Goal: Use online tool/utility: Utilize a website feature to perform a specific function

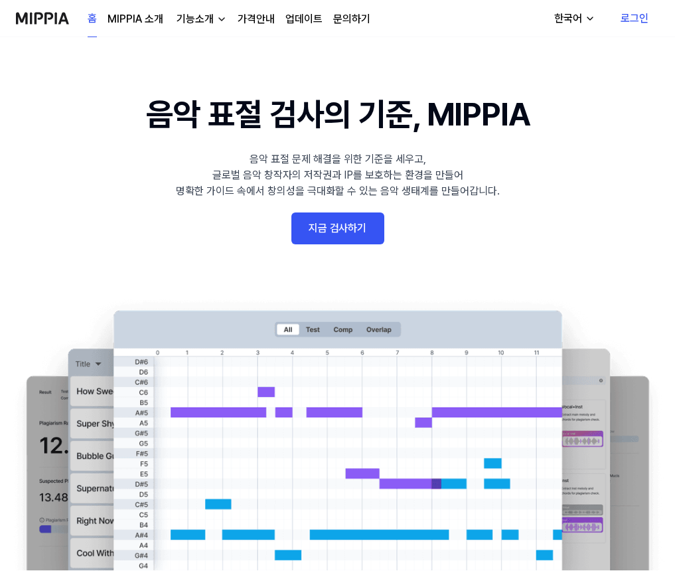
click at [356, 237] on link "지금 검사하기" at bounding box center [338, 229] width 93 height 32
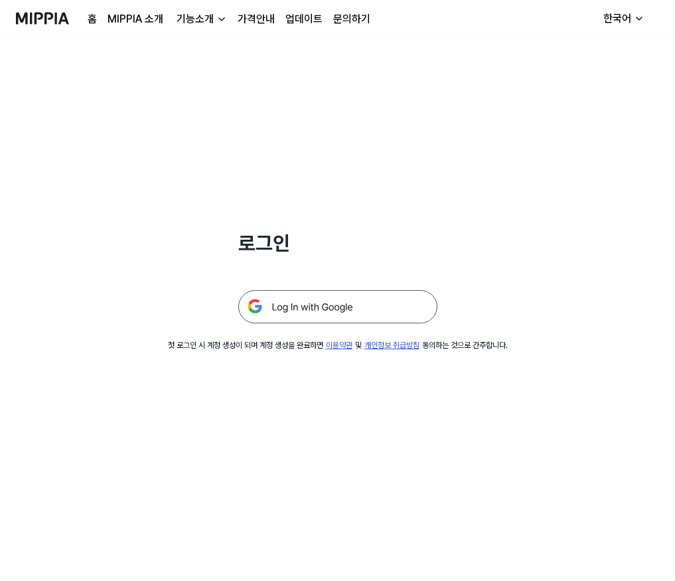
click at [309, 309] on img at bounding box center [337, 306] width 199 height 33
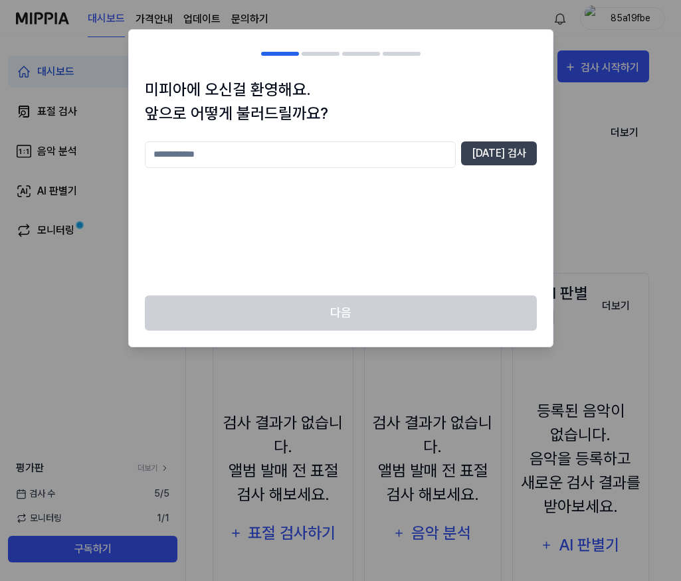
drag, startPoint x: 503, startPoint y: 417, endPoint x: 507, endPoint y: 428, distance: 11.3
click at [504, 417] on div at bounding box center [340, 290] width 681 height 581
drag, startPoint x: 413, startPoint y: 157, endPoint x: 401, endPoint y: 152, distance: 13.1
click at [406, 162] on input "text" at bounding box center [300, 154] width 311 height 27
type input "****"
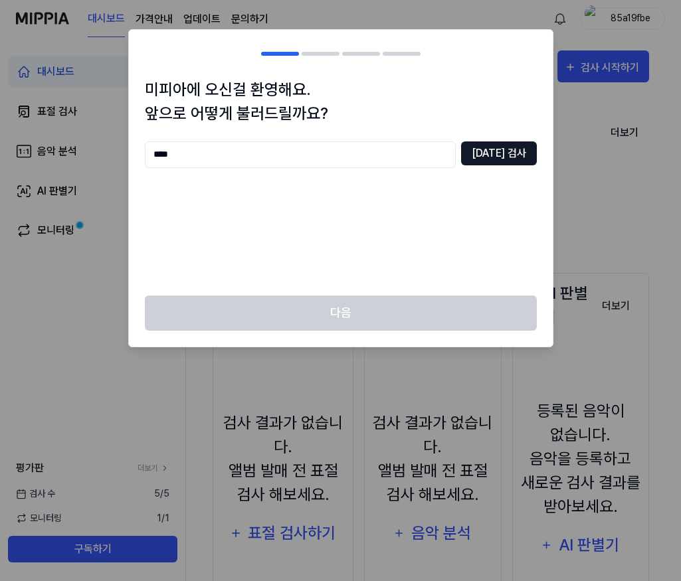
click at [501, 150] on button "중복 검사" at bounding box center [499, 153] width 76 height 24
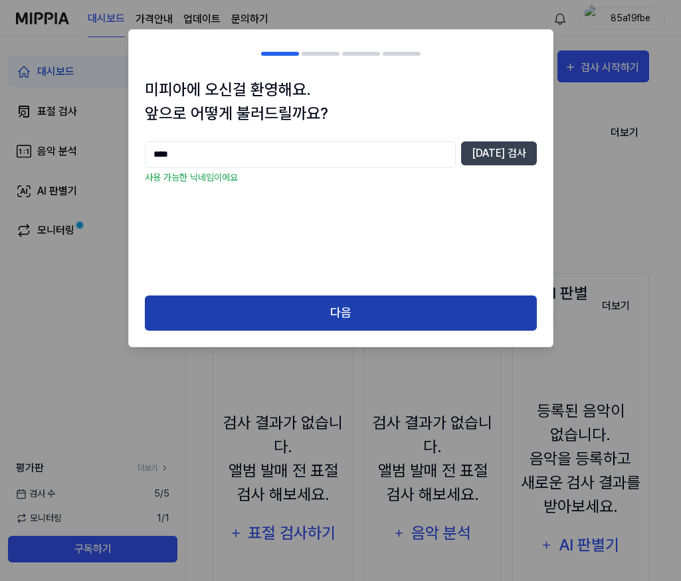
click at [363, 324] on button "다음" at bounding box center [341, 313] width 392 height 35
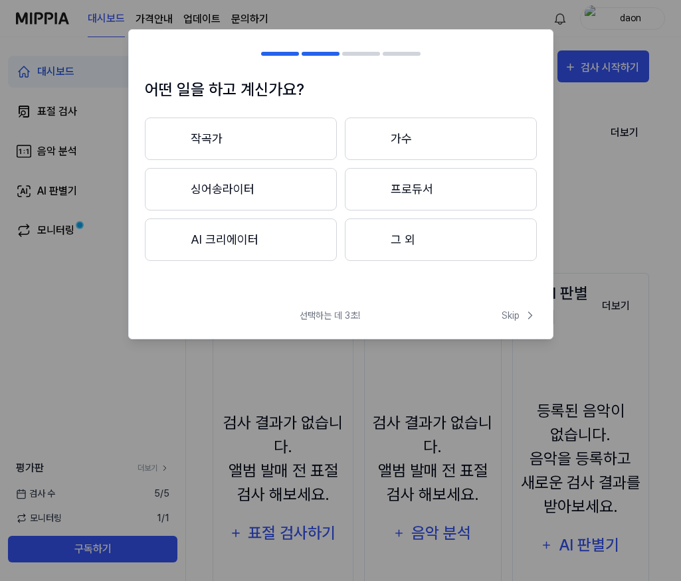
click at [254, 138] on button "작곡가" at bounding box center [241, 139] width 192 height 43
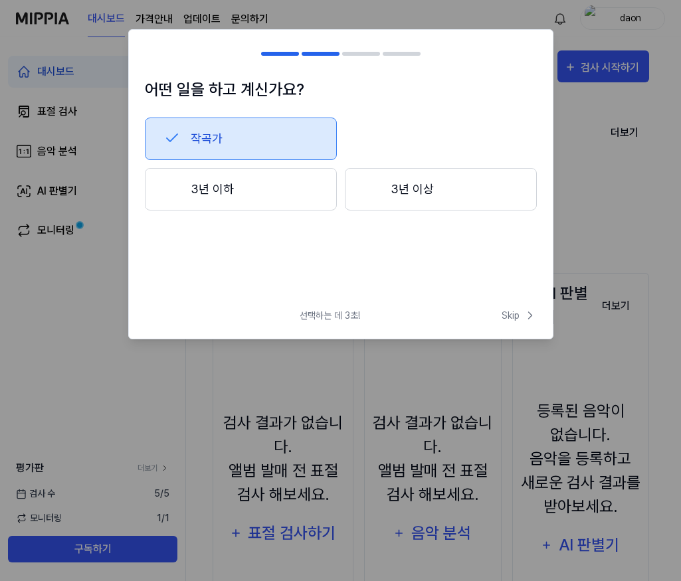
click at [418, 185] on button "3년 이상" at bounding box center [441, 189] width 192 height 43
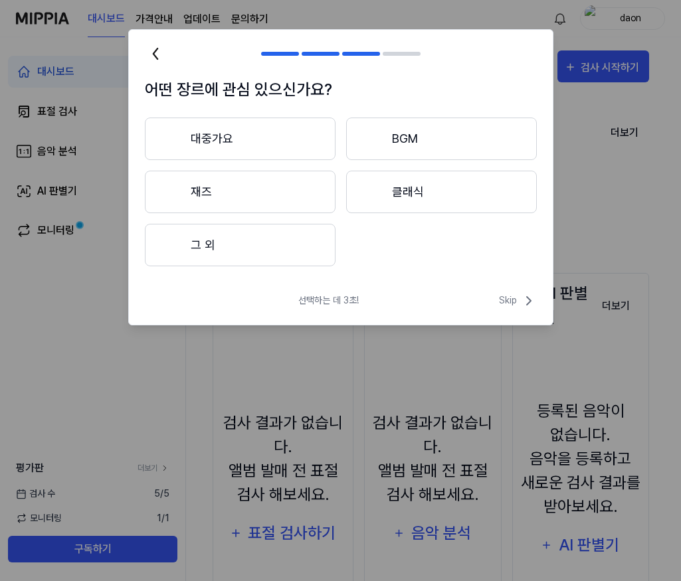
click at [253, 236] on button "그 외" at bounding box center [240, 245] width 191 height 43
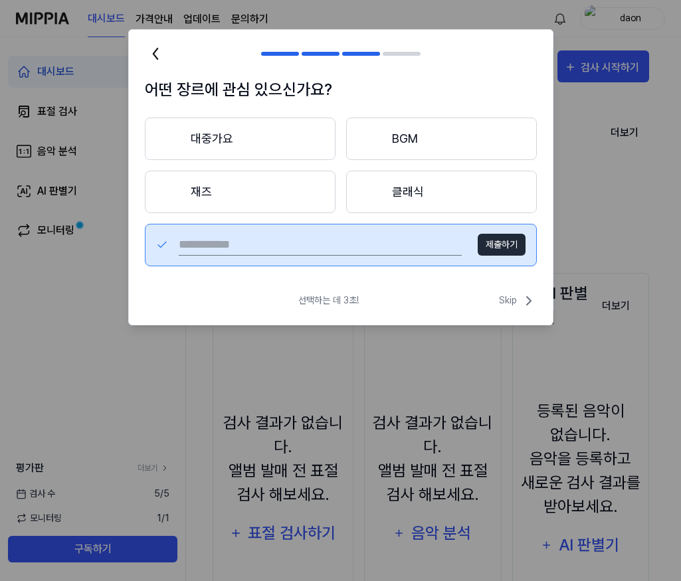
click at [246, 115] on div "어떤 장르에 관심 있으신가요? 대중가요 BGM 재즈 클래식 제출하기" at bounding box center [341, 180] width 424 height 205
click at [252, 137] on button "대중가요" at bounding box center [240, 139] width 191 height 43
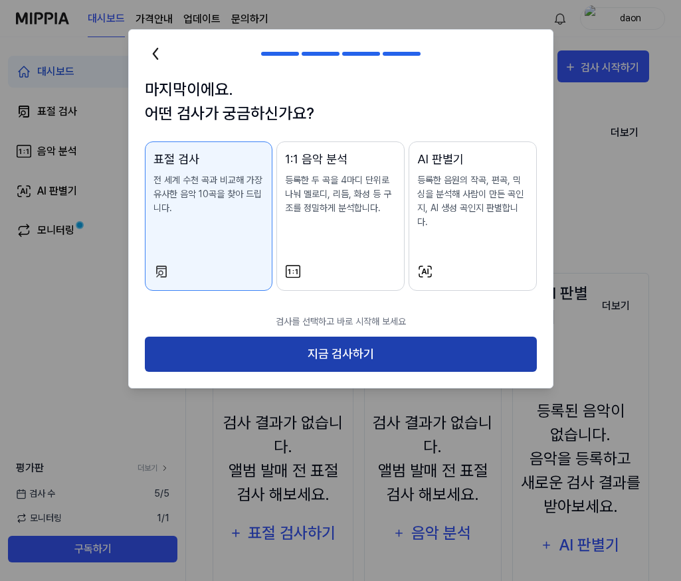
click at [326, 339] on button "지금 검사하기" at bounding box center [341, 354] width 392 height 35
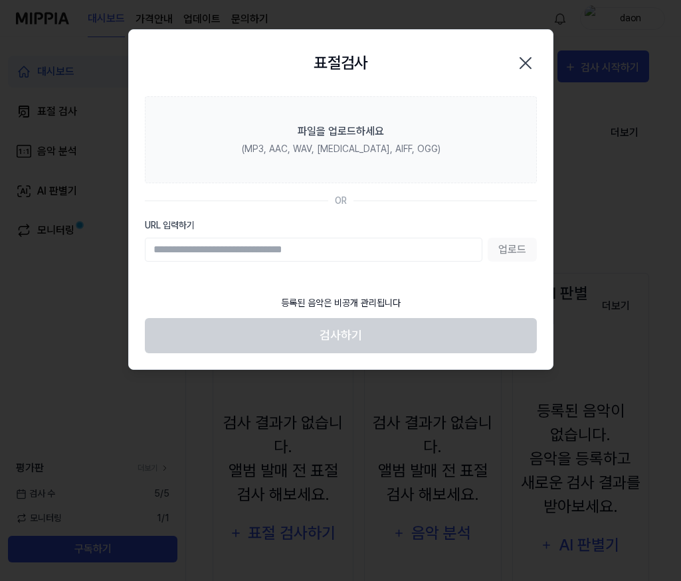
click at [310, 249] on input "URL 입력하기" at bounding box center [313, 250] width 337 height 24
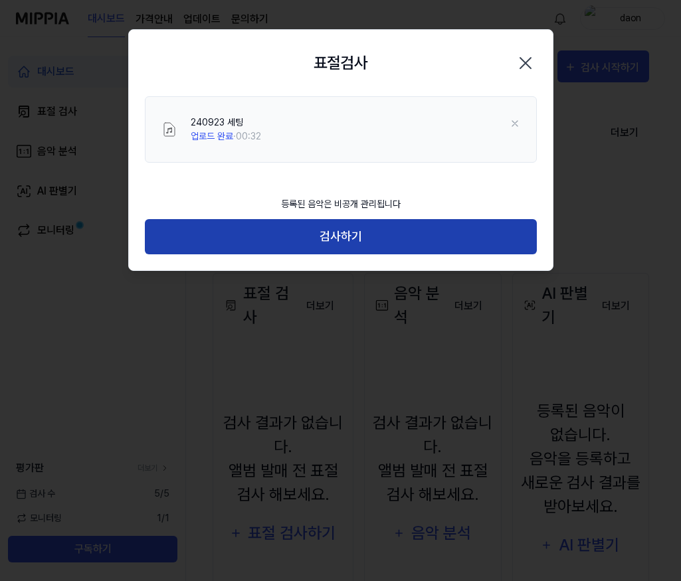
click at [367, 241] on button "검사하기" at bounding box center [341, 236] width 392 height 35
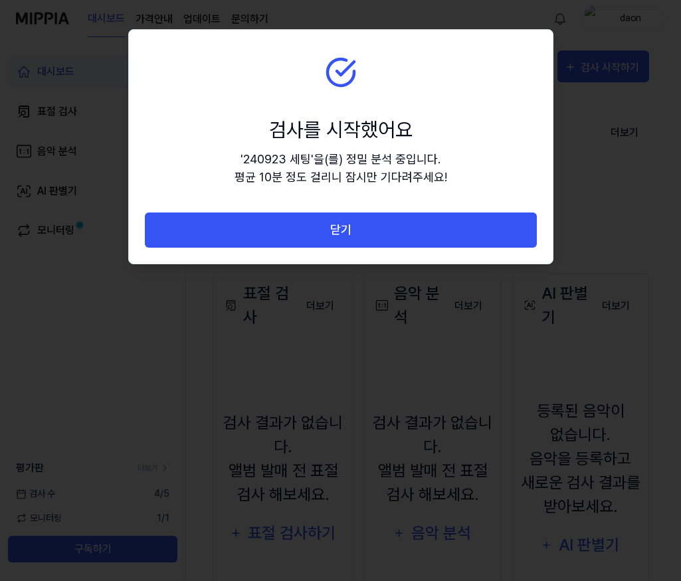
drag, startPoint x: 367, startPoint y: 233, endPoint x: 365, endPoint y: 242, distance: 9.4
click at [366, 234] on button "닫기" at bounding box center [341, 230] width 392 height 35
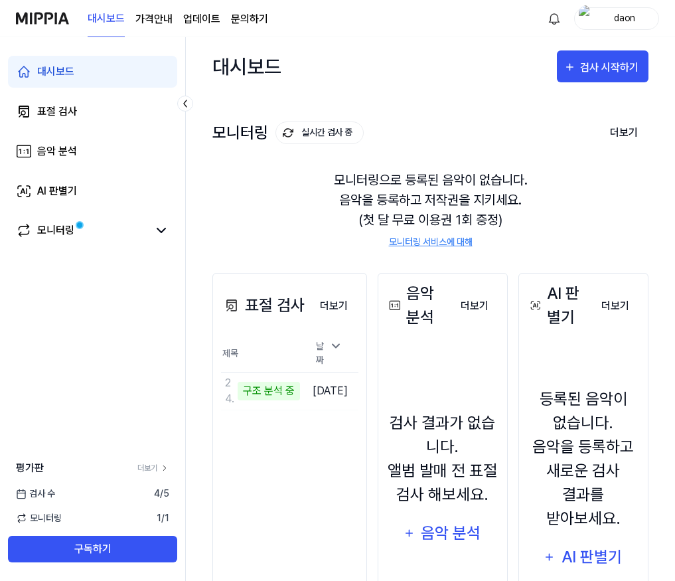
click at [317, 444] on div "표절 검사 더보기 표절 검사 제목 날짜 240923 세팅 구조 분석 중 이동하기 2025.08.22. 더보기" at bounding box center [290, 471] width 155 height 396
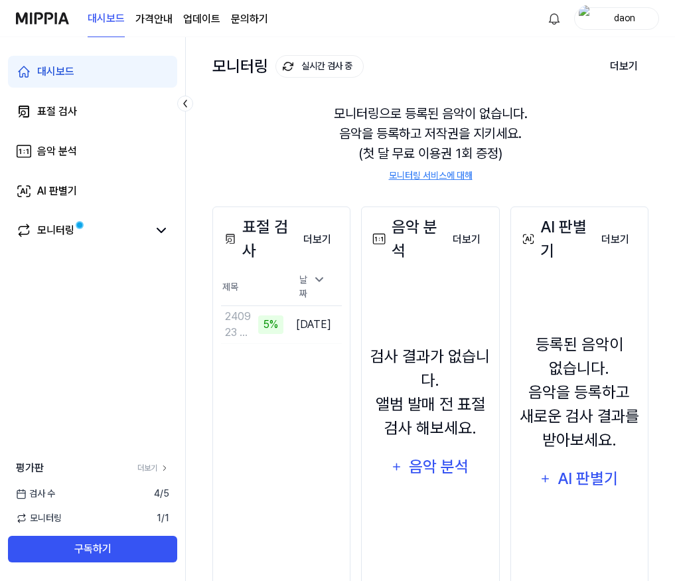
click at [328, 438] on div "표절 검사 더보기 표절 검사 제목 날짜 240923 세팅 5% 이동하기 2025.08.22. 더보기" at bounding box center [282, 405] width 138 height 396
click at [307, 418] on div "표절 검사 더보기 표절 검사 제목 날짜 240923 세팅 75% 이동하기 2025.08.22. 더보기" at bounding box center [282, 405] width 138 height 396
drag, startPoint x: 300, startPoint y: 436, endPoint x: 282, endPoint y: 441, distance: 18.7
click at [292, 435] on div "표절 검사 더보기 표절 검사 제목 날짜 240923 세팅 98% 이동하기 2025.08.22. 더보기" at bounding box center [282, 405] width 138 height 396
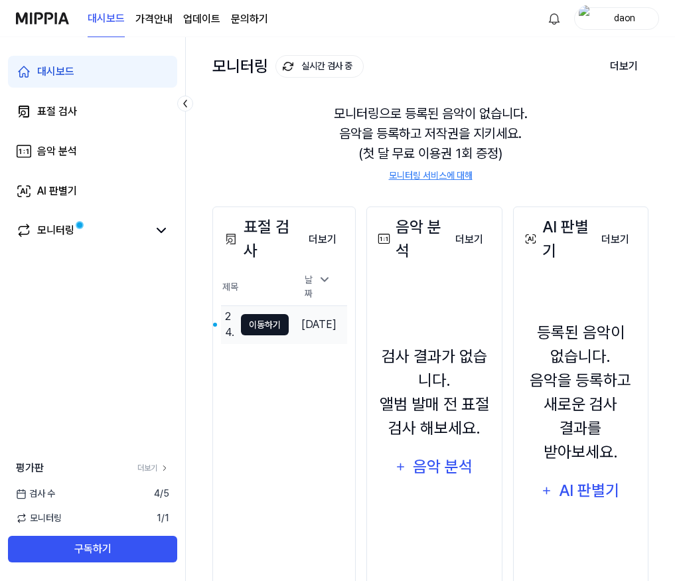
click at [257, 317] on button "이동하기" at bounding box center [265, 324] width 48 height 21
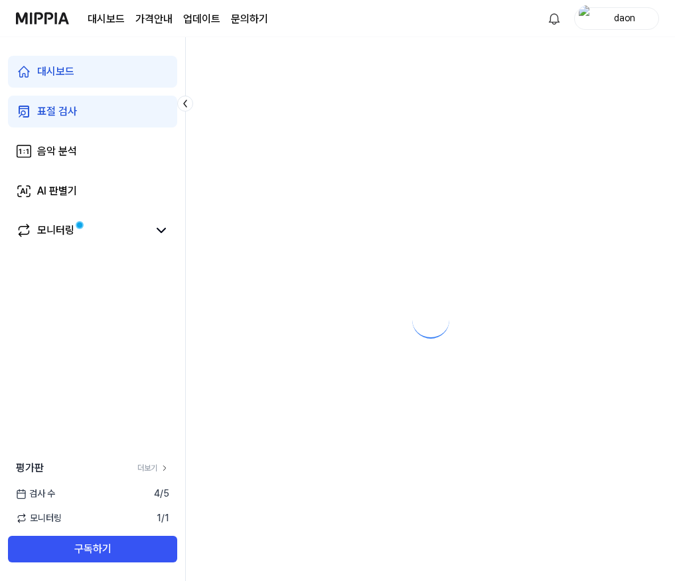
scroll to position [0, 0]
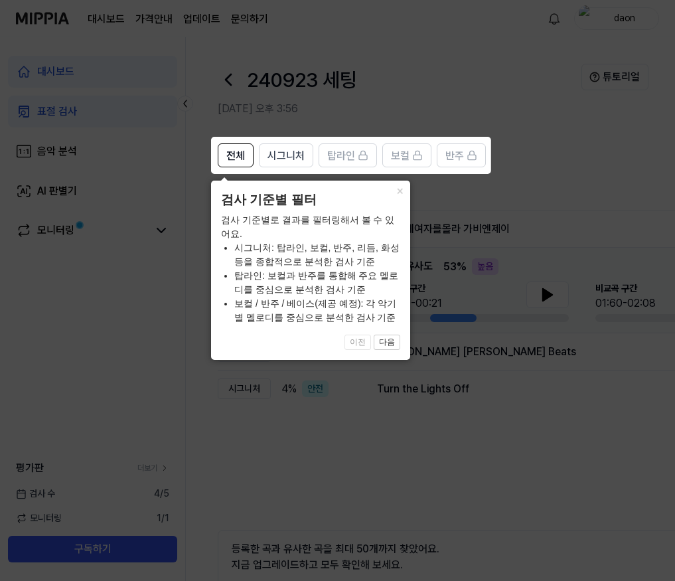
click at [361, 340] on span "이전 다음" at bounding box center [310, 343] width 179 height 16
click at [392, 343] on button "다음" at bounding box center [387, 343] width 27 height 16
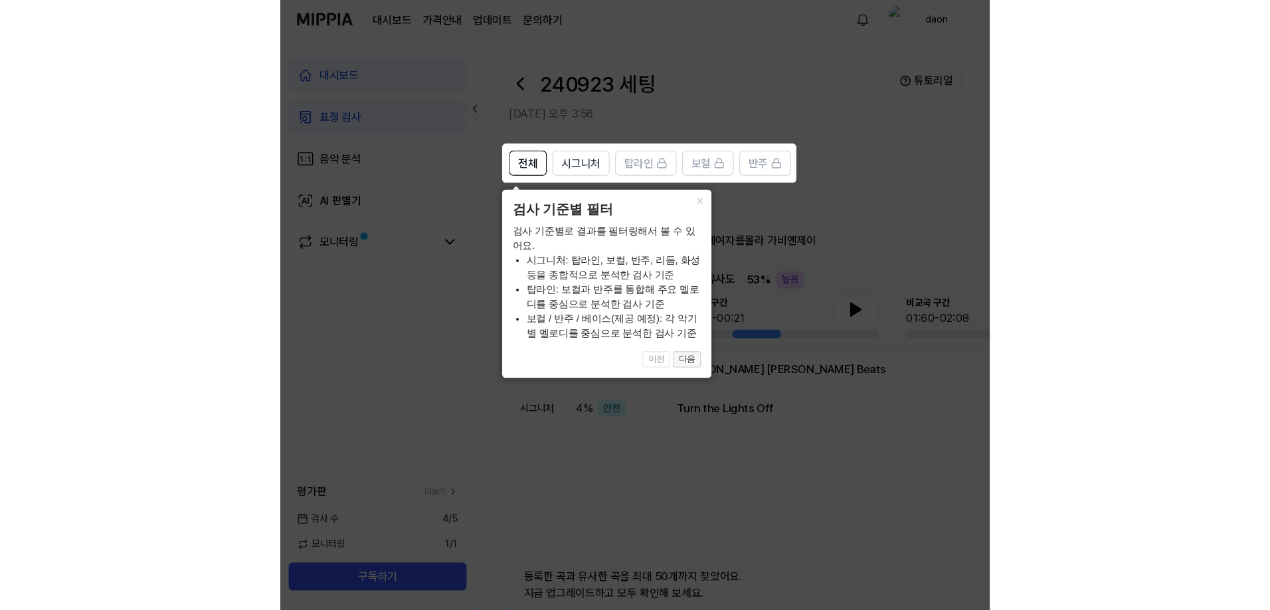
scroll to position [0, 74]
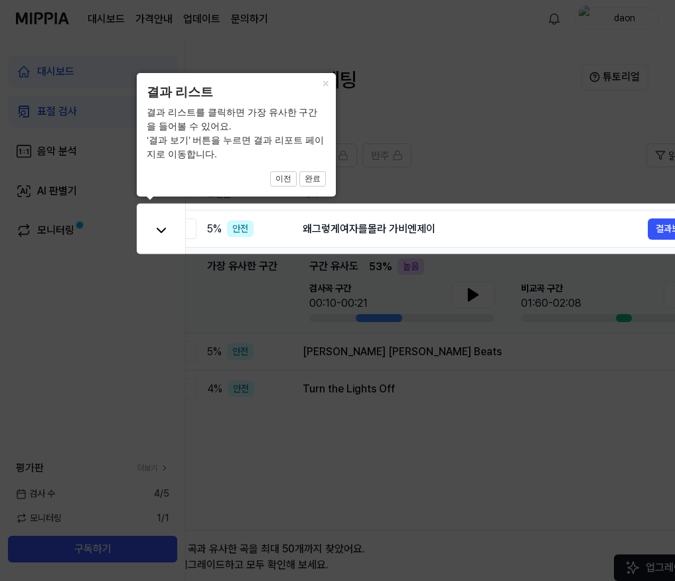
click at [370, 360] on icon at bounding box center [362, 290] width 724 height 581
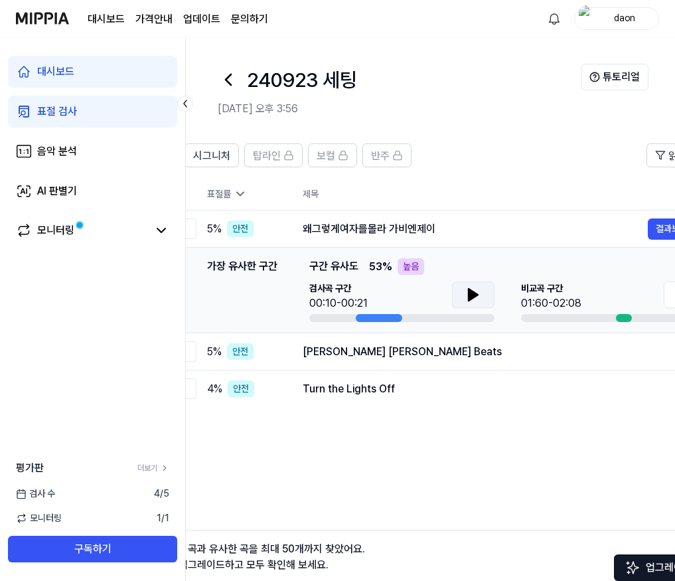
click at [472, 301] on icon at bounding box center [474, 295] width 16 height 16
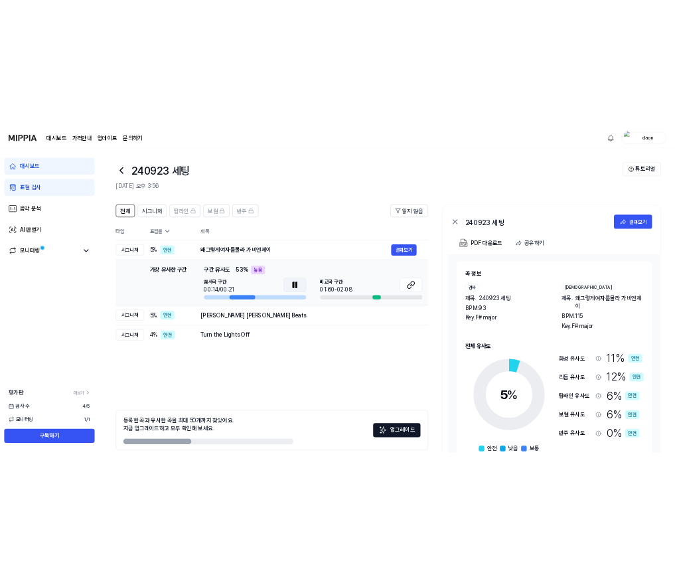
scroll to position [0, 0]
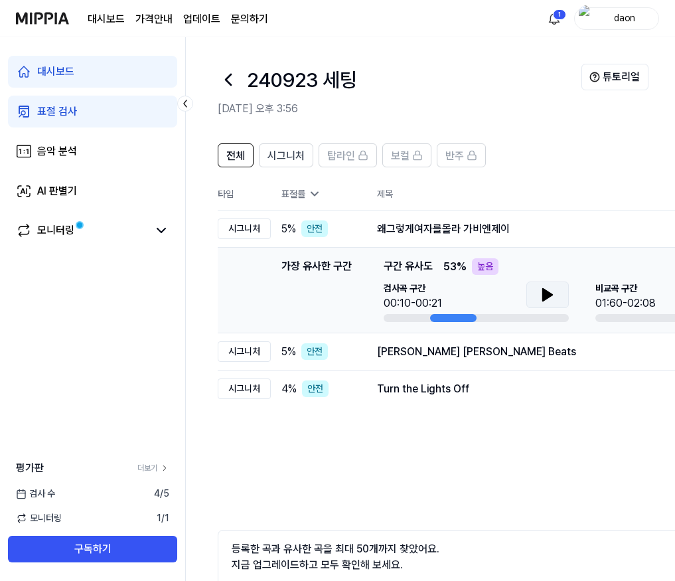
click at [586, 460] on div "전체 시그니처 탑라인 보컬 반주 읽지 않음 전체 시그니처 탑라인 보컬 반주 타입 표절률 제목 표절률 읽지 않음 시그니처 5 % 안전 왜그렇게여…" at bounding box center [505, 392] width 574 height 499
click at [545, 292] on icon at bounding box center [547, 295] width 9 height 12
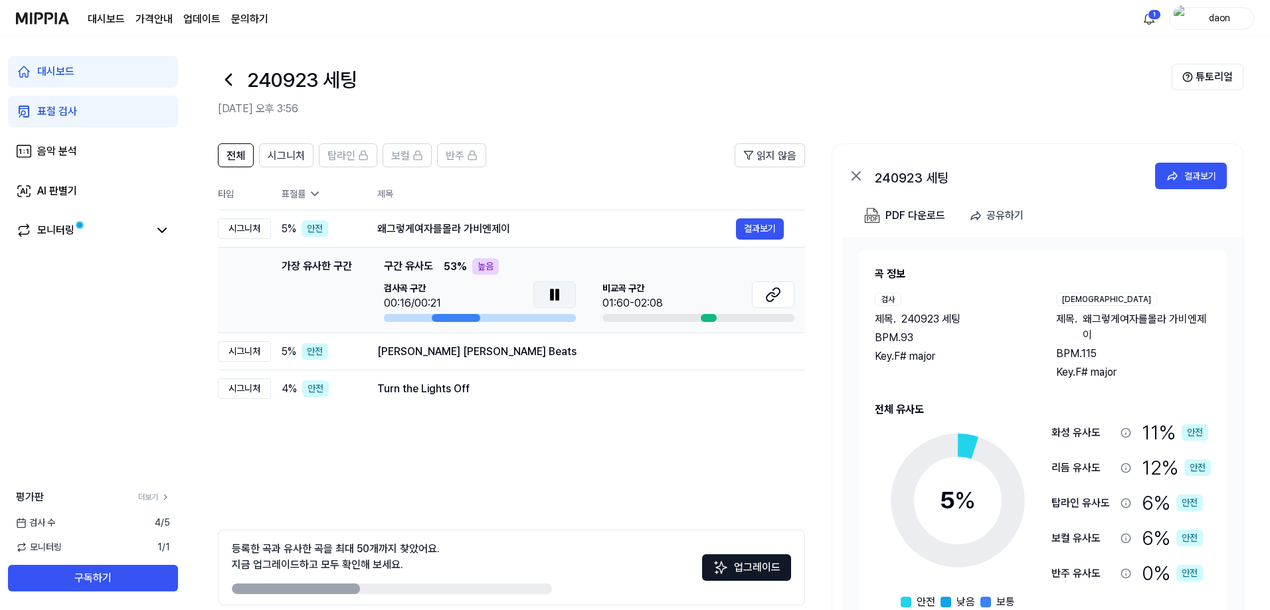
click at [620, 299] on div "01:60-02:08" at bounding box center [632, 304] width 60 height 16
click at [680, 292] on button at bounding box center [773, 295] width 43 height 27
drag, startPoint x: 552, startPoint y: 286, endPoint x: 570, endPoint y: 210, distance: 78.6
click at [548, 288] on icon at bounding box center [555, 295] width 16 height 16
drag, startPoint x: 553, startPoint y: 294, endPoint x: 596, endPoint y: 102, distance: 196.7
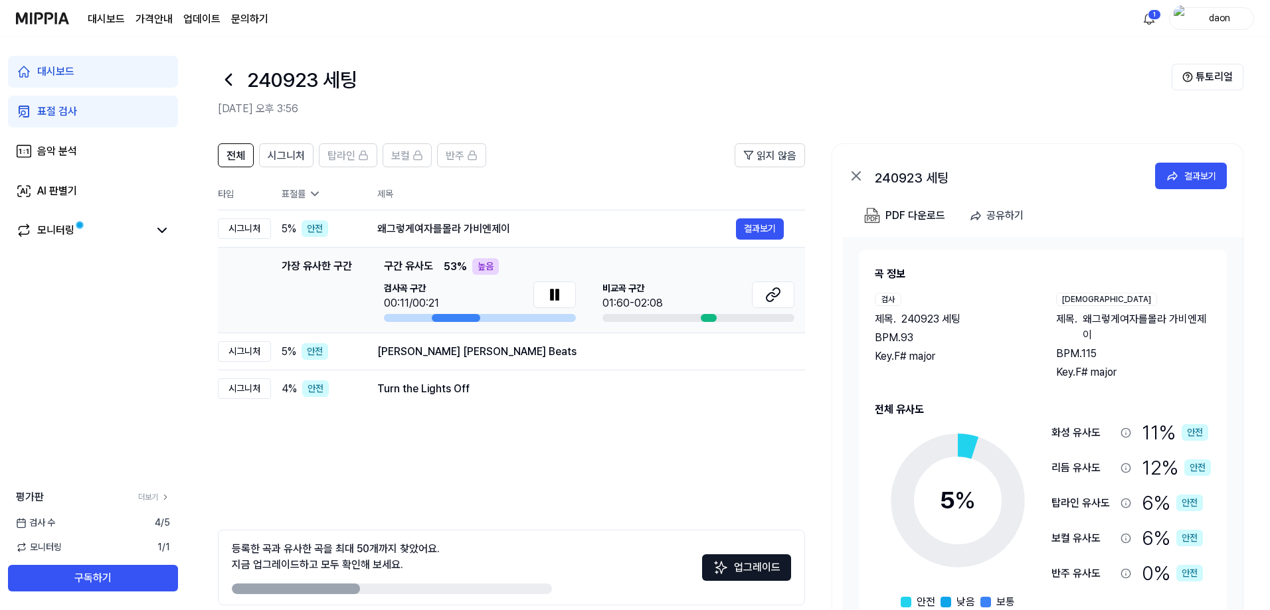
click at [554, 292] on icon at bounding box center [555, 295] width 16 height 16
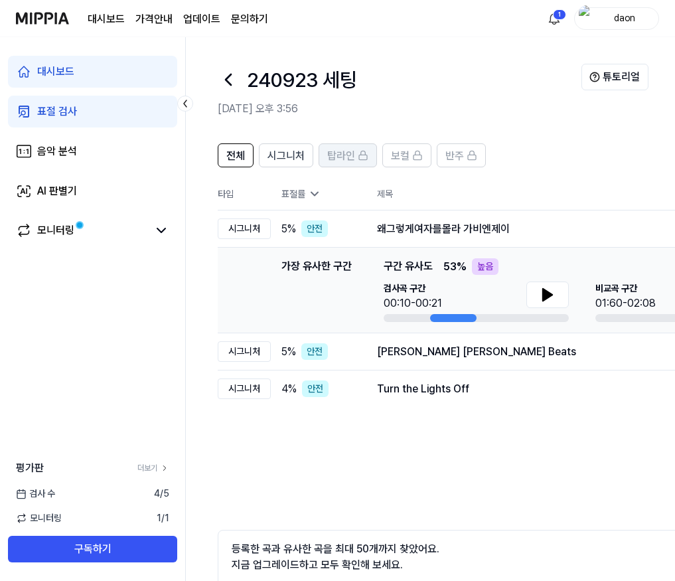
scroll to position [66, 0]
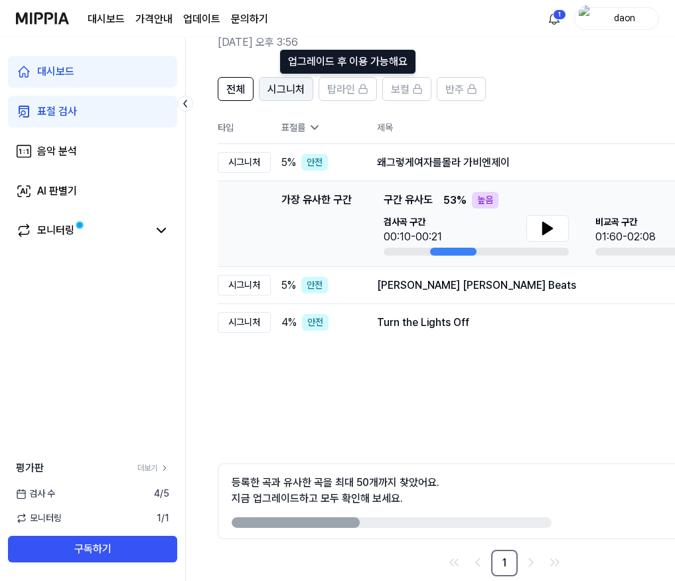
click at [291, 93] on span "시그니처" at bounding box center [286, 90] width 37 height 16
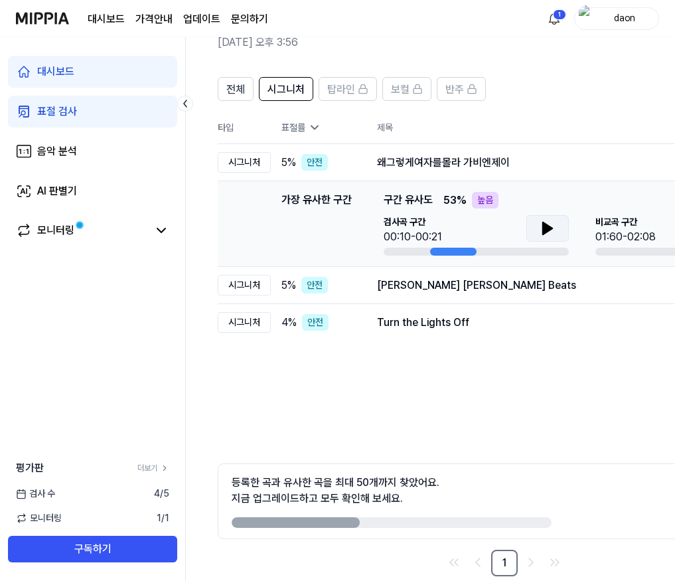
click at [542, 228] on icon at bounding box center [548, 228] width 16 height 16
click at [473, 290] on div "Chudiyan Khanak Gayeen - Jhankar Beats" at bounding box center [549, 286] width 345 height 16
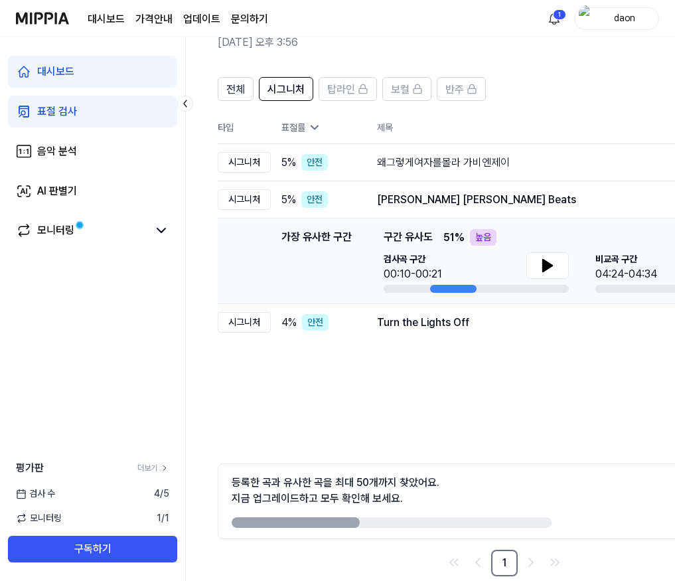
click at [410, 511] on div "등록한 곡과 유사한 곡을 최대 50개까지 찾았어요. 지금 업그레이드하고 모두 확인해 보세요." at bounding box center [392, 501] width 320 height 53
drag, startPoint x: 316, startPoint y: 524, endPoint x: 404, endPoint y: 489, distance: 95.1
click at [387, 513] on div "등록한 곡과 유사한 곡을 최대 50개까지 찾았어요. 지금 업그레이드하고 모두 확인해 보세요." at bounding box center [392, 501] width 320 height 53
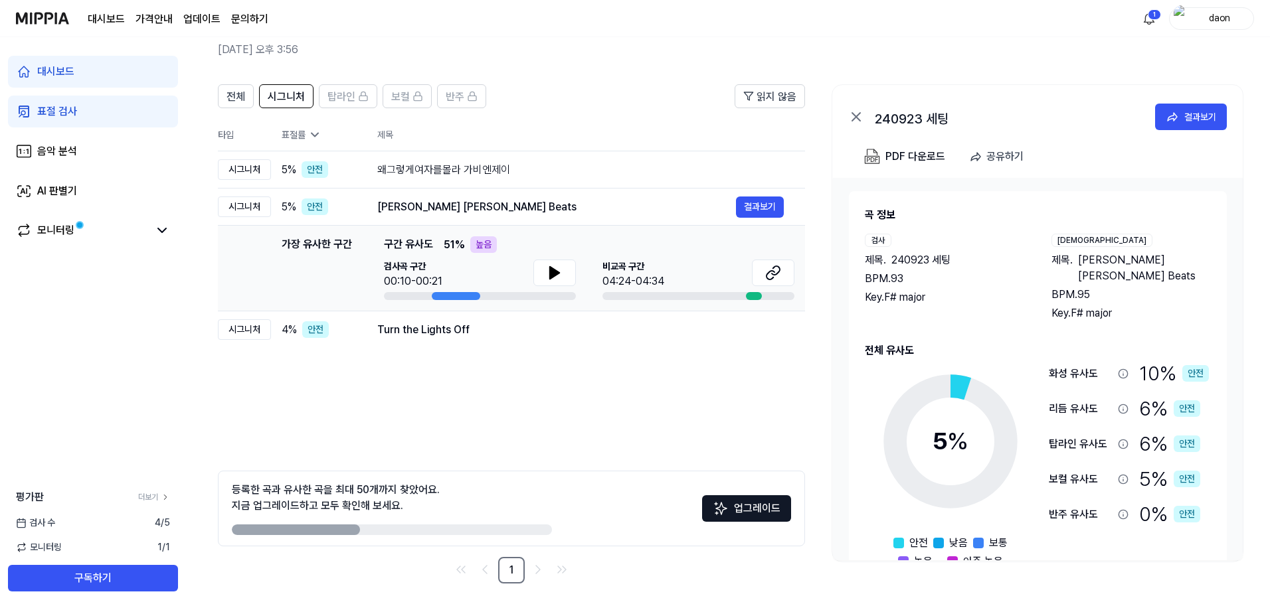
scroll to position [39, 0]
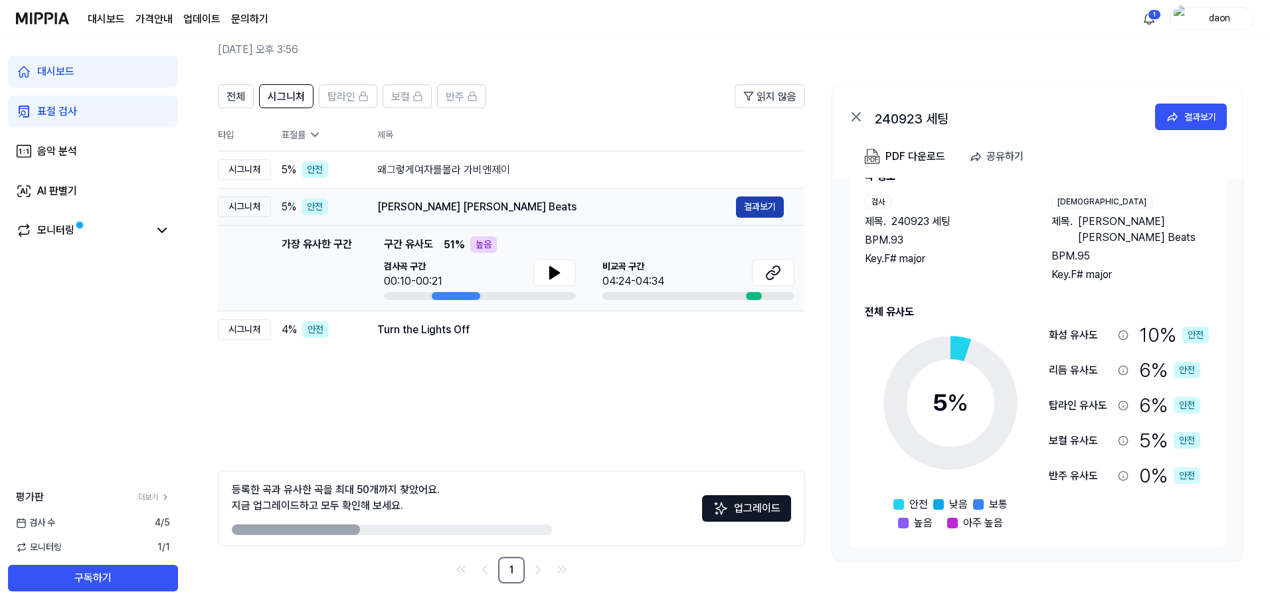
click at [680, 205] on button "결과보기" at bounding box center [760, 207] width 48 height 21
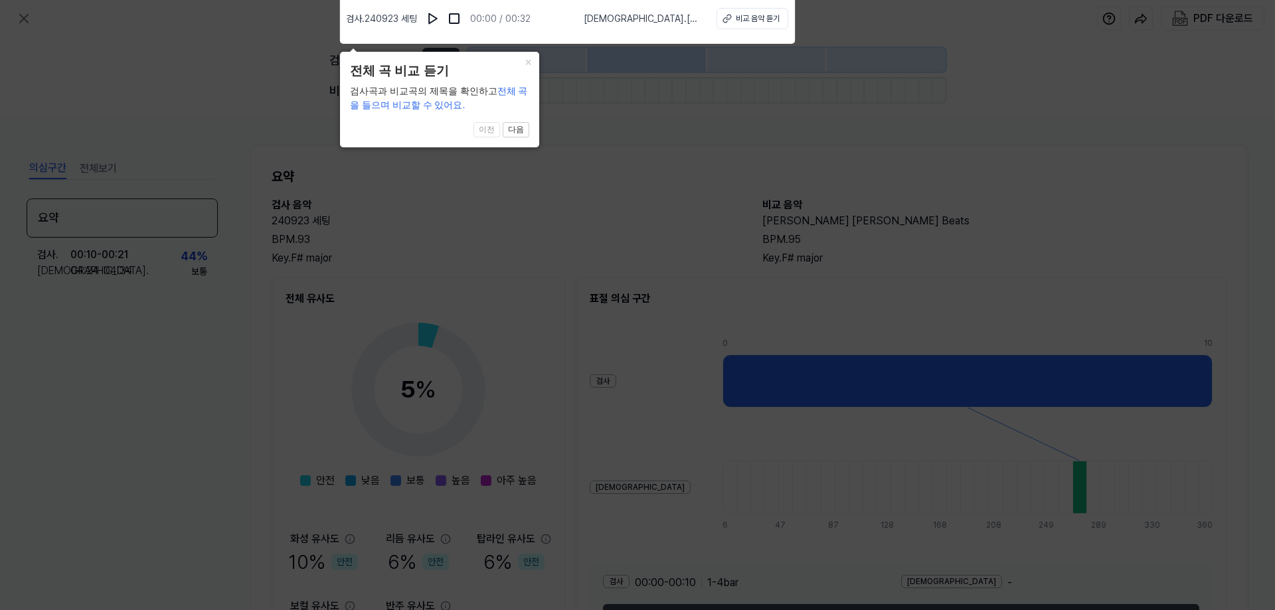
click at [628, 177] on icon at bounding box center [637, 301] width 1275 height 617
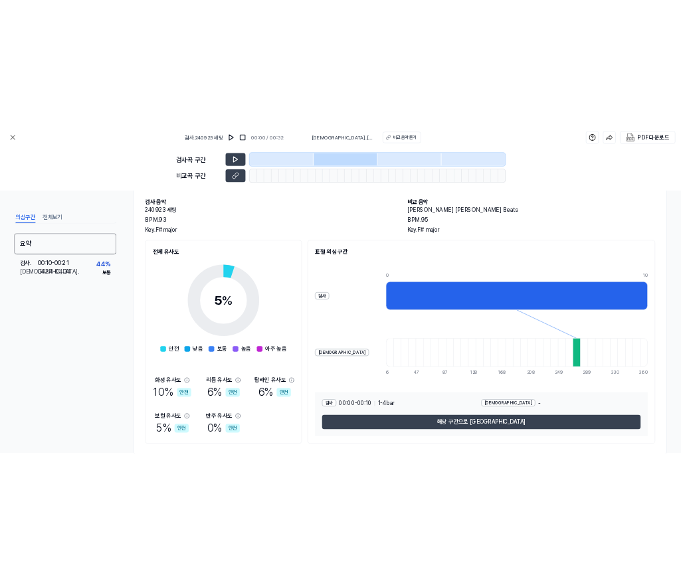
scroll to position [96, 0]
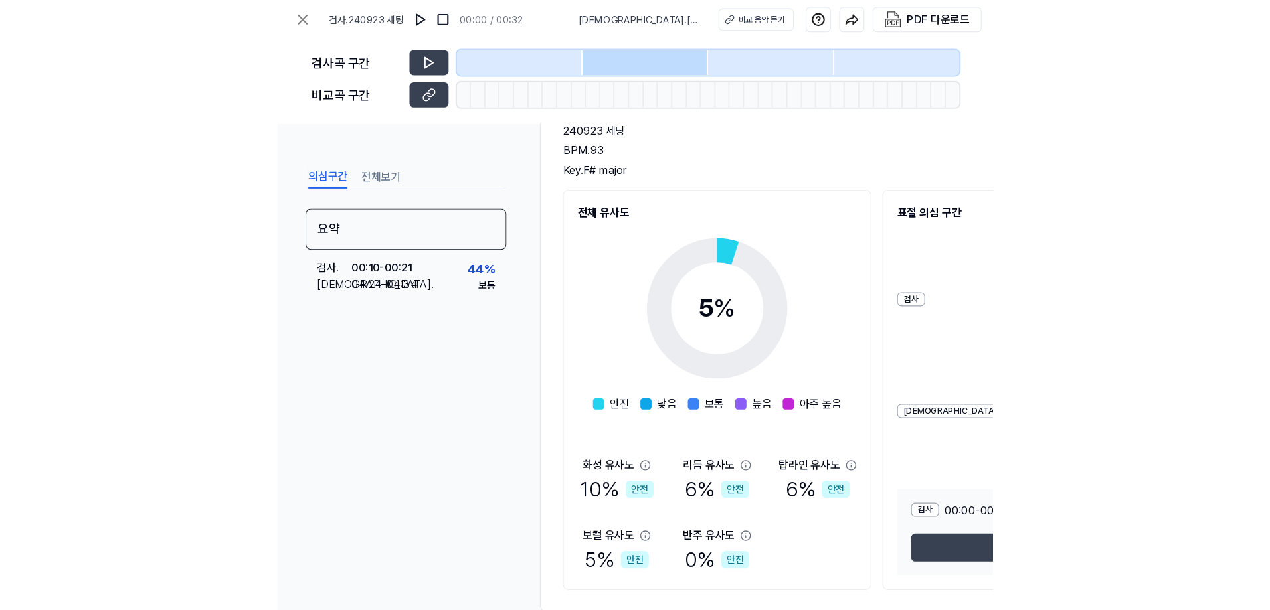
scroll to position [59, 0]
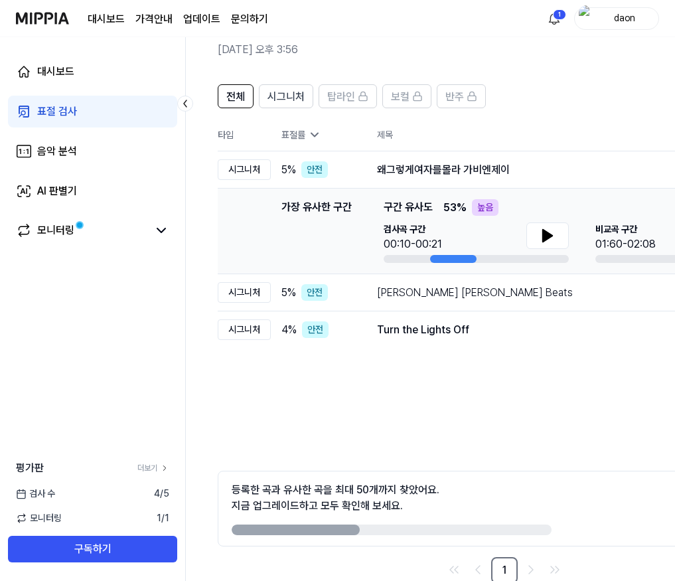
click at [552, 460] on div "전체 시그니처 탑라인 보컬 반주 읽지 않음 전체 시그니처 탑라인 보컬 반주 타입 표절률 제목 표절률 읽지 않음 시그니처 5 % 안전 왜그렇게여…" at bounding box center [505, 333] width 574 height 499
drag, startPoint x: 611, startPoint y: 493, endPoint x: 559, endPoint y: 397, distance: 108.8
click at [610, 485] on div "등록한 곡과 유사한 곡을 최대 50개까지 찾았어요. 지금 업그레이드하고 모두 확인해 보세요. 업그레이드" at bounding box center [505, 509] width 574 height 76
